Goal: Communication & Community: Share content

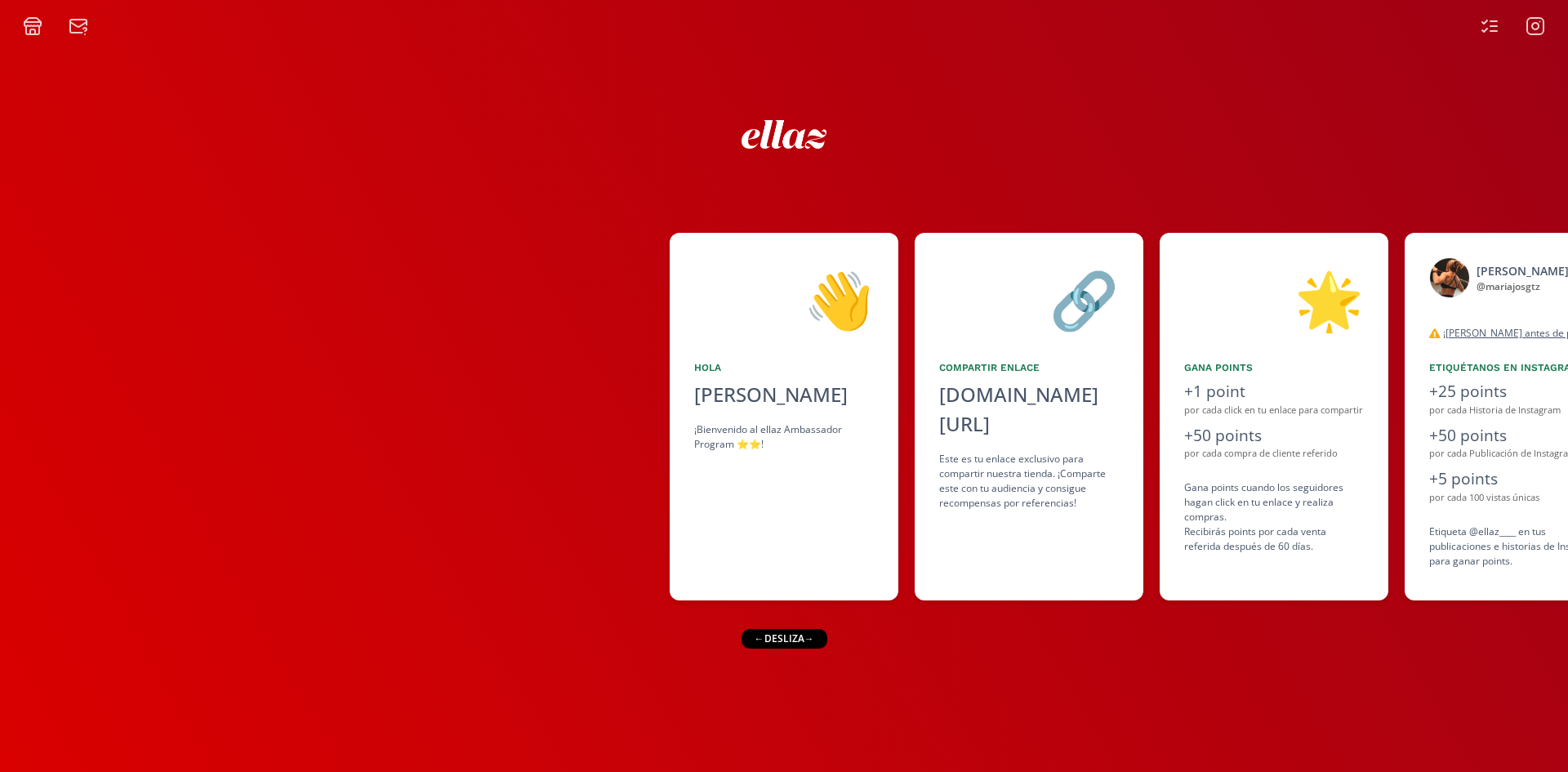
click at [31, 28] on icon at bounding box center [32, 26] width 20 height 20
click at [1012, 388] on div "[DOMAIN_NAME][URL]" at bounding box center [1029, 409] width 180 height 59
copy div "[DOMAIN_NAME][URL]"
click at [35, 26] on icon at bounding box center [32, 24] width 16 height 4
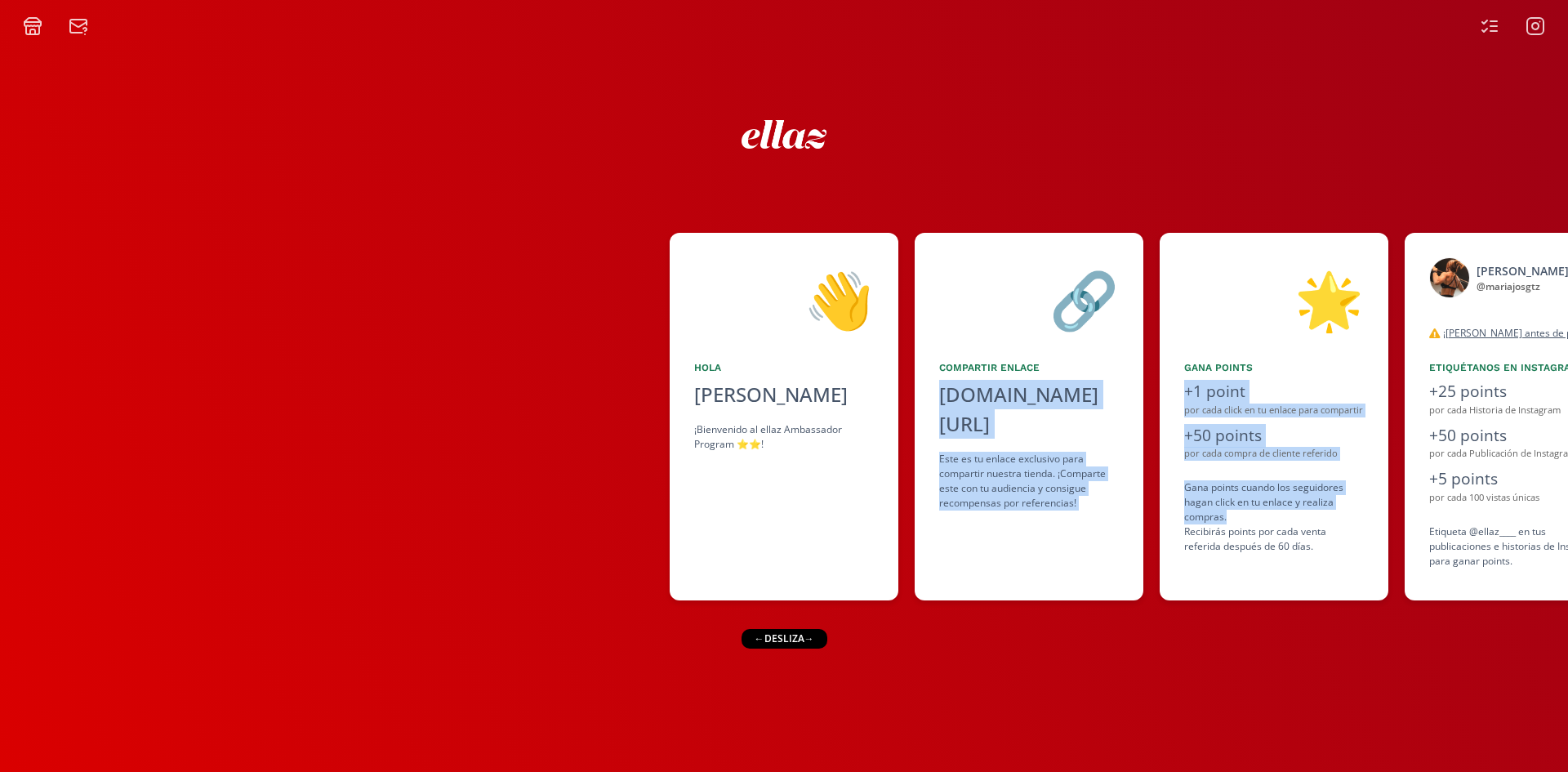
drag, startPoint x: 1357, startPoint y: 514, endPoint x: 555, endPoint y: 575, distance: 804.3
click at [759, 562] on div "👋 [PERSON_NAME] ¡Bienvenido al ellaz Ambassador Program ⭐️⭐️! 🔗 Compartir Enlac…" at bounding box center [784, 416] width 1568 height 383
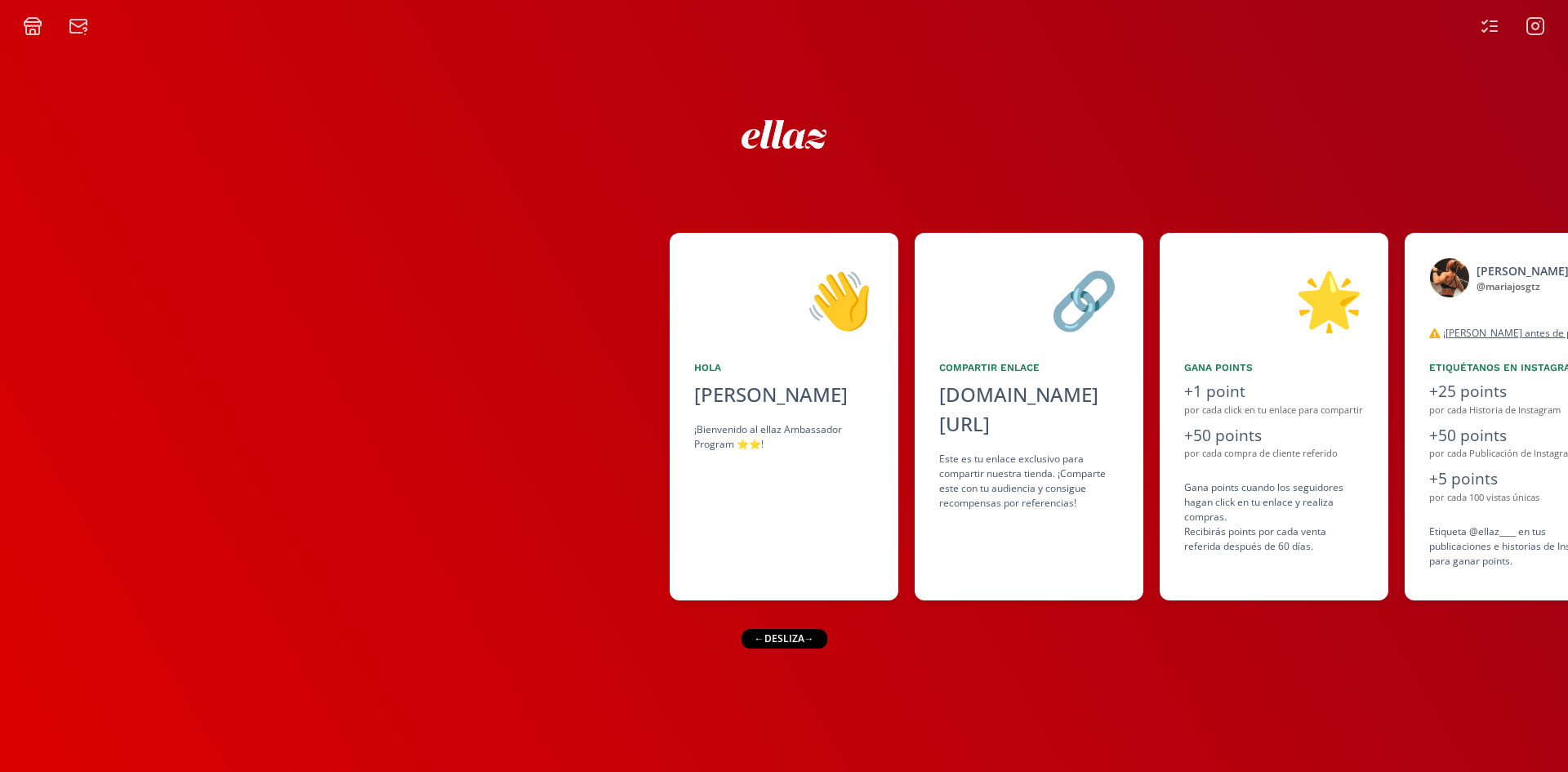
drag, startPoint x: 454, startPoint y: 527, endPoint x: 849, endPoint y: 547, distance: 395.5
click at [457, 527] on div at bounding box center [334, 415] width 670 height 367
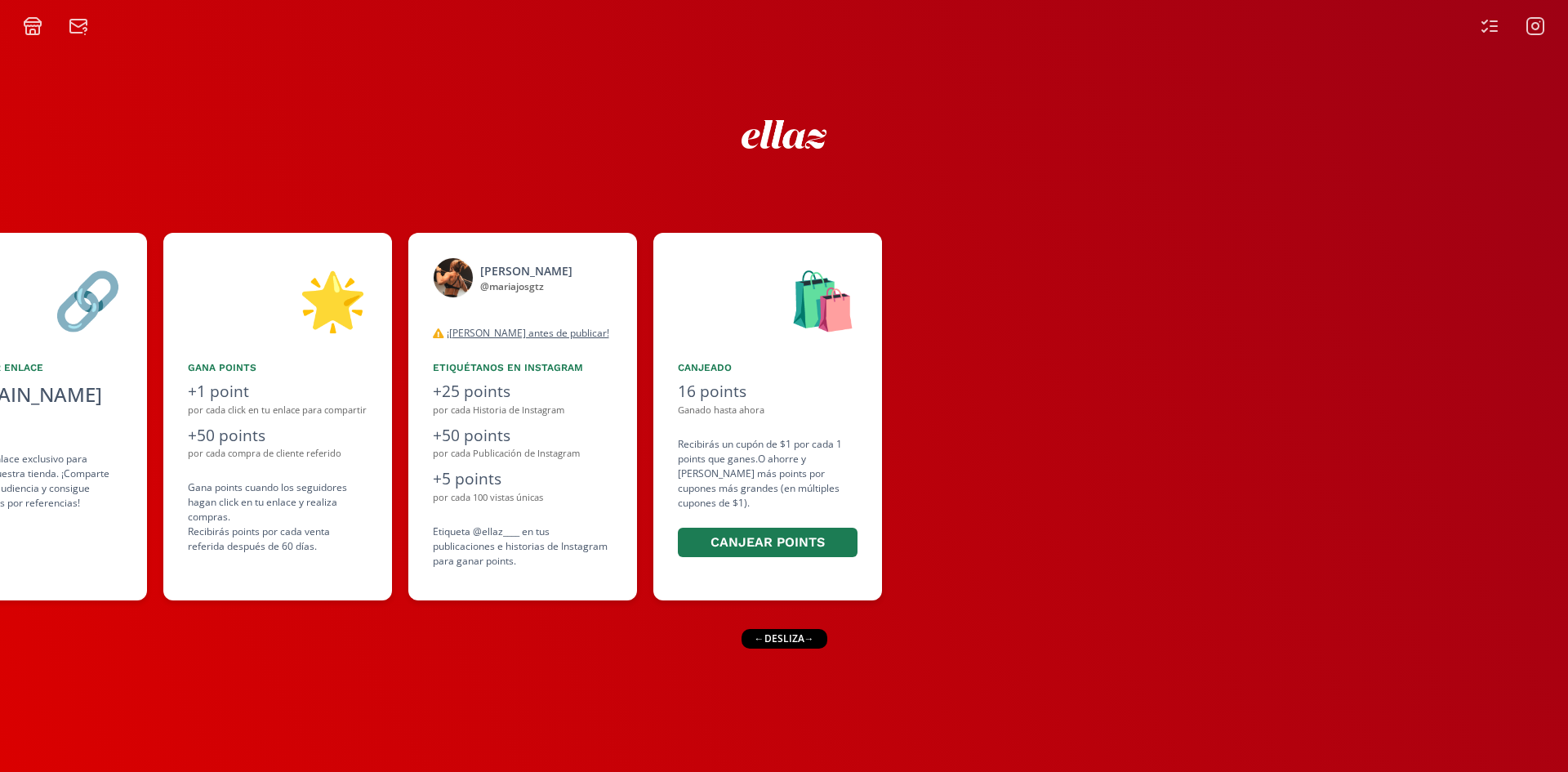
drag, startPoint x: 1187, startPoint y: 312, endPoint x: 690, endPoint y: 312, distance: 497.0
click at [743, 312] on div "👋 [PERSON_NAME] ¡Bienvenido al ellaz Ambassador Program ⭐️⭐️! 🔗 Compartir Enlac…" at bounding box center [784, 416] width 1568 height 383
click at [588, 312] on div "desconectado" at bounding box center [523, 307] width 180 height 20
